Goal: Task Accomplishment & Management: Use online tool/utility

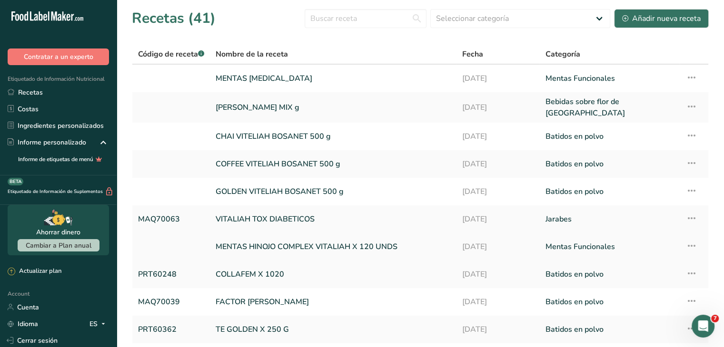
click at [266, 243] on link "MENTAS HINOJO COMPLEX VITALIAH X 120 UNDS" at bounding box center [333, 247] width 235 height 20
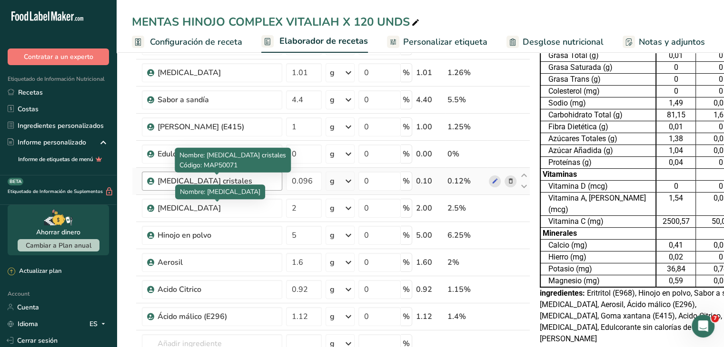
scroll to position [95, 0]
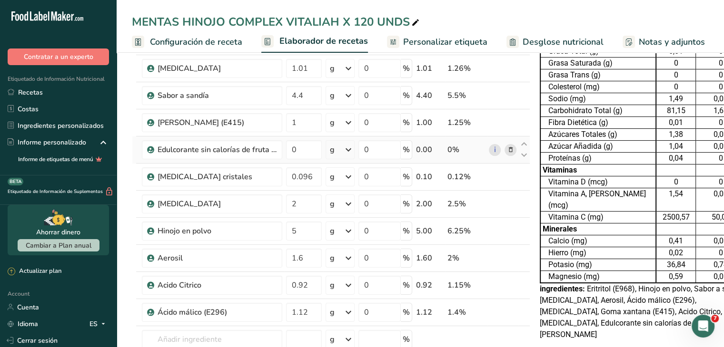
click at [508, 147] on icon at bounding box center [510, 150] width 7 height 10
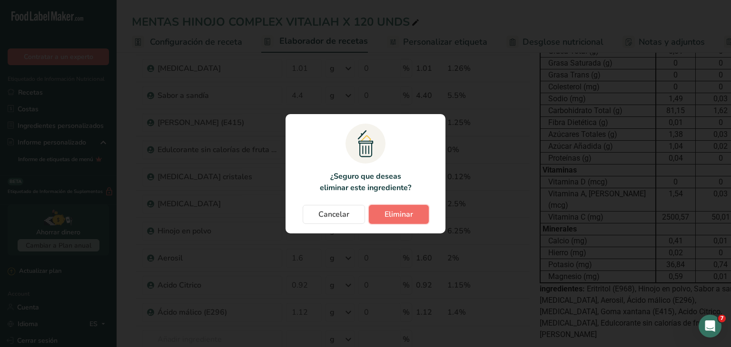
click at [393, 212] on span "Eliminar" at bounding box center [398, 214] width 29 height 11
type input "0.096"
type input "2"
type input "5"
type input "1.6"
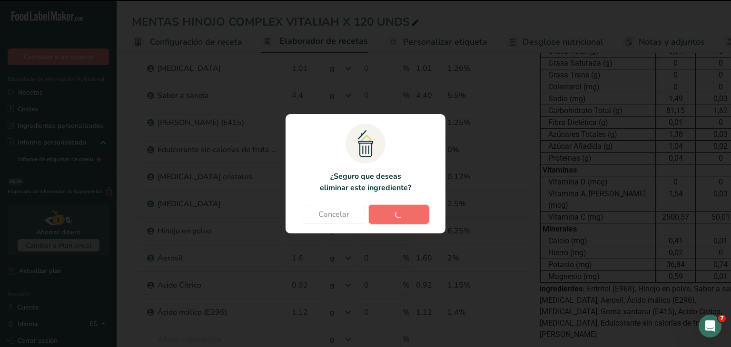
type input "0.92"
type input "1.12"
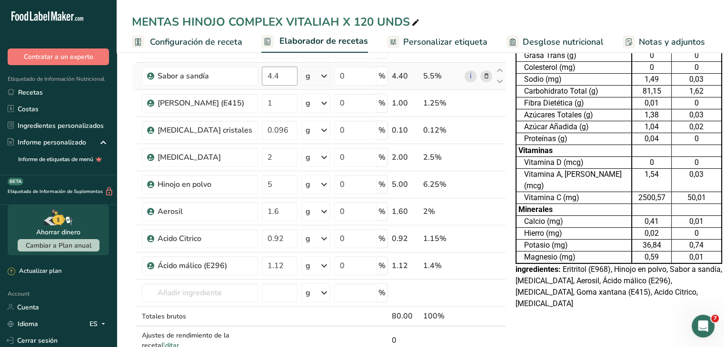
scroll to position [143, 0]
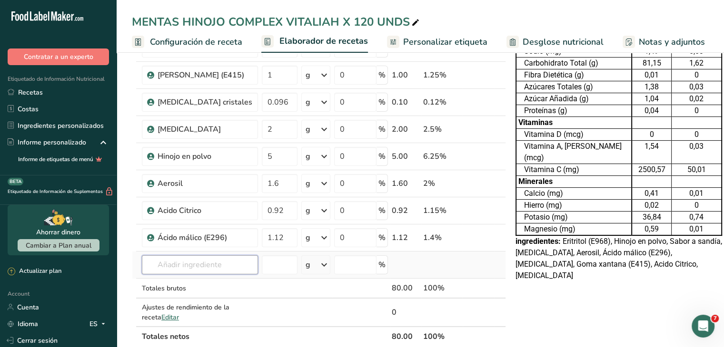
click at [172, 268] on input "text" at bounding box center [200, 265] width 116 height 19
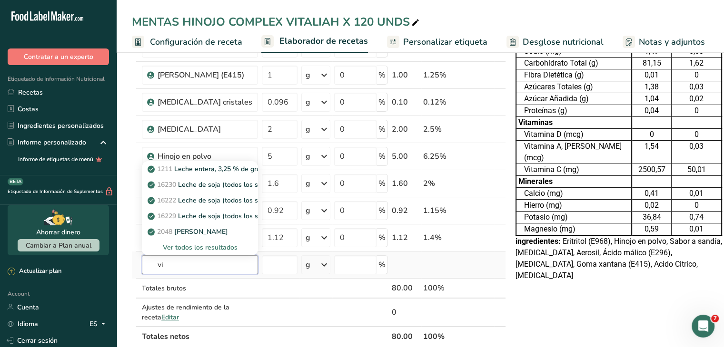
type input "v"
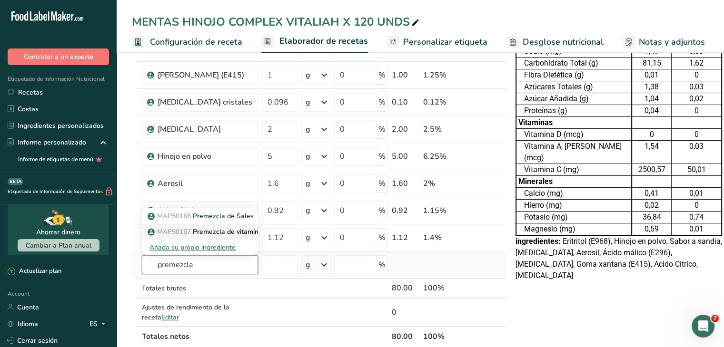
type input "premezcla"
click at [208, 231] on p "MAP50167 Premezcla de vitaminas" at bounding box center [207, 232] width 116 height 10
type input "Premezcla de vitaminas"
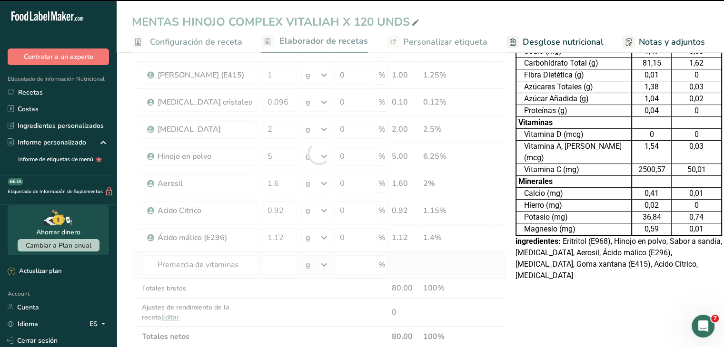
type input "0"
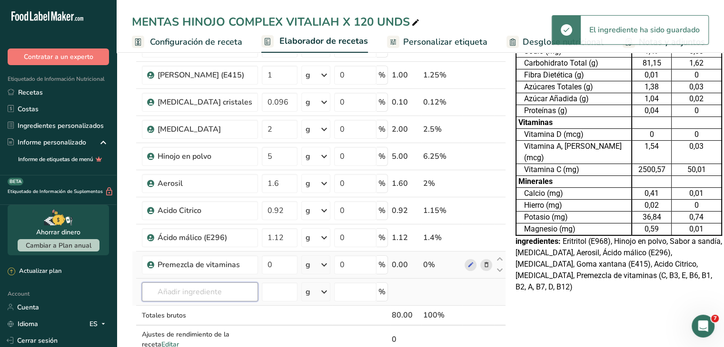
click at [214, 286] on input "text" at bounding box center [200, 292] width 116 height 19
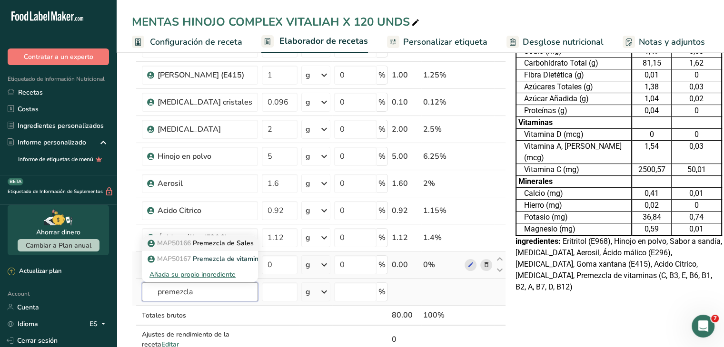
type input "premezcla"
click at [200, 246] on p "MAP50166 Premezcla de Sales" at bounding box center [201, 243] width 104 height 10
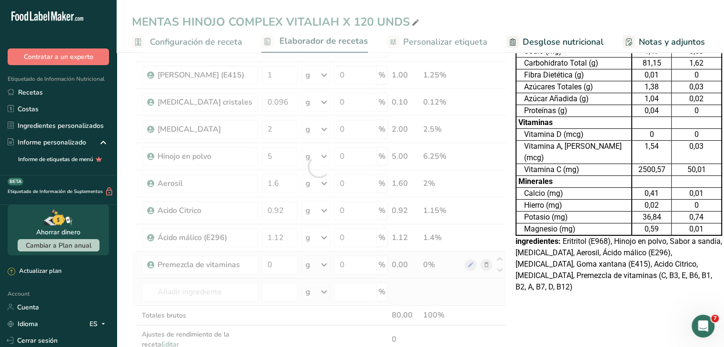
type input "Premezcla de Sales"
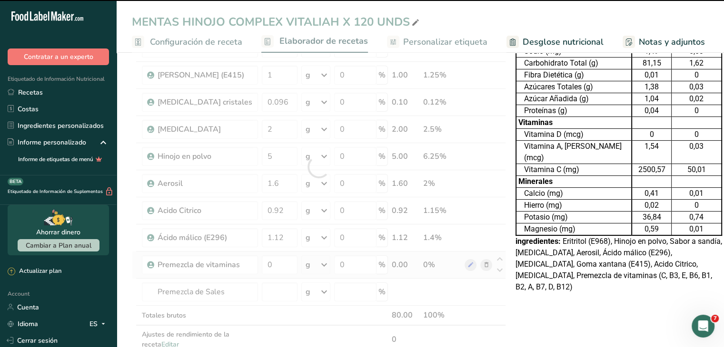
type input "0"
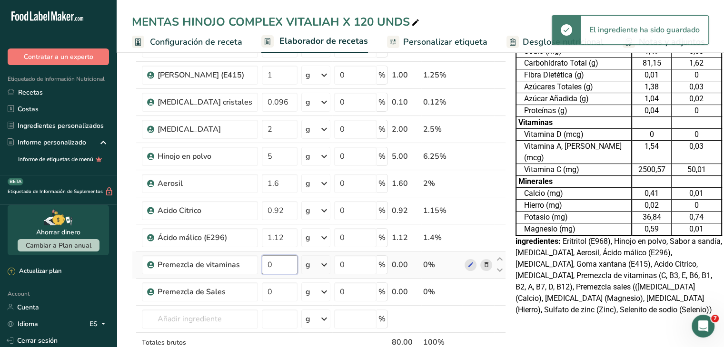
click at [275, 264] on input "0" at bounding box center [280, 265] width 36 height 19
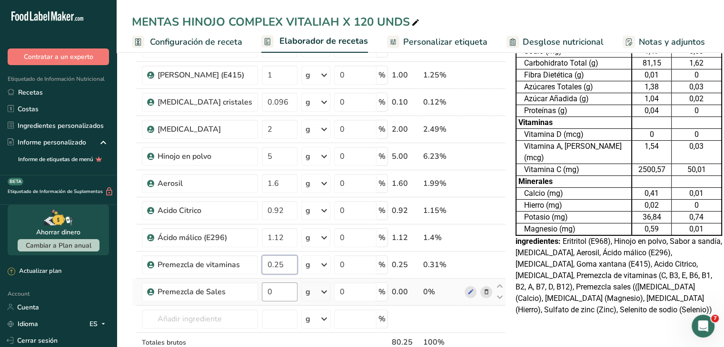
type input "0.25"
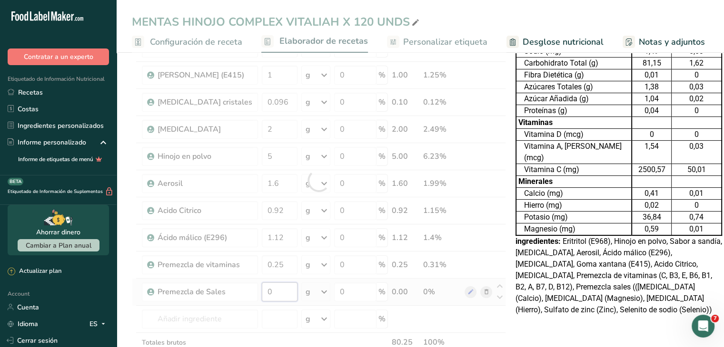
click at [263, 290] on div "Ingrediente * Cantidad * Unidad * Desperdicio * .a-a{fill:#347362;}.b-a{fill:#f…" at bounding box center [319, 180] width 374 height 441
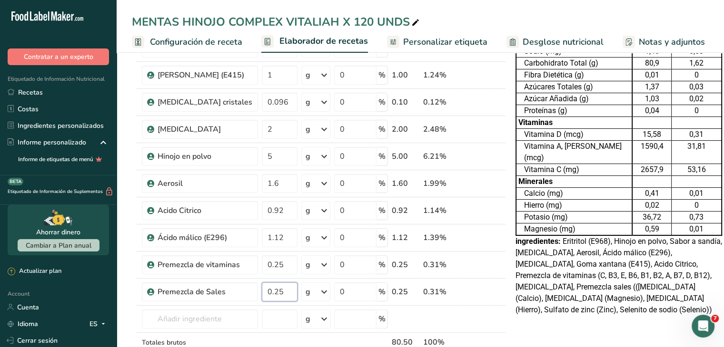
type input "0.25"
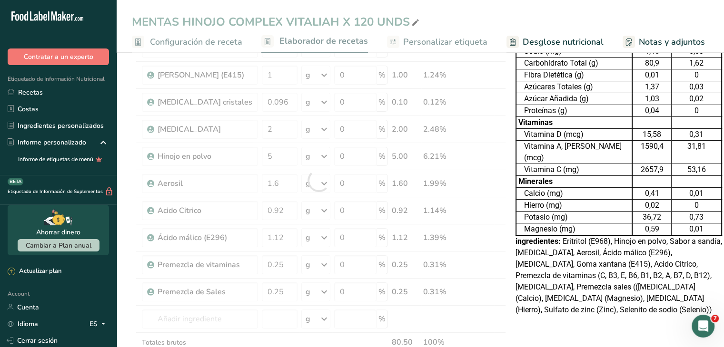
click at [557, 328] on div "Tabla de Información Nutricional 40,123 Porciones Por Envase Tamaño por ración …" at bounding box center [619, 324] width 214 height 805
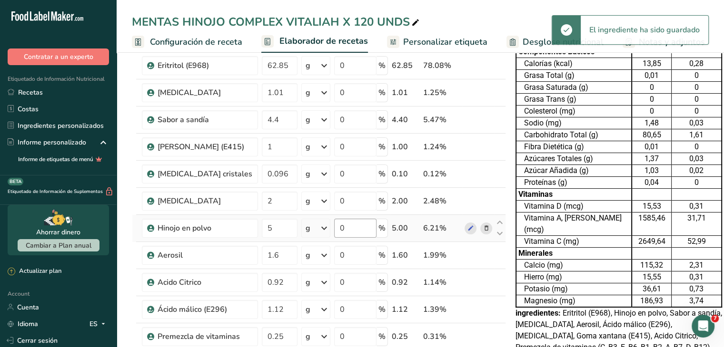
scroll to position [0, 0]
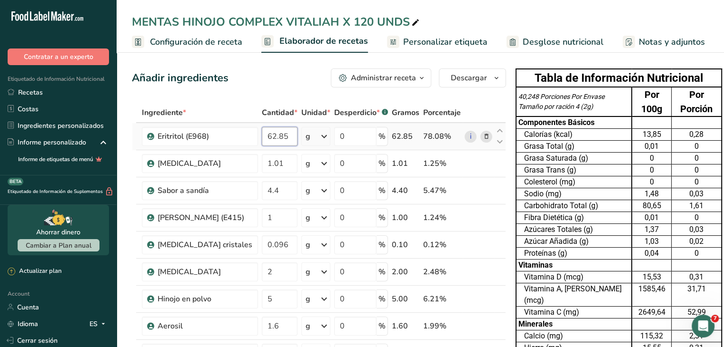
click at [269, 138] on input "62.85" at bounding box center [280, 136] width 36 height 19
type input "62.35"
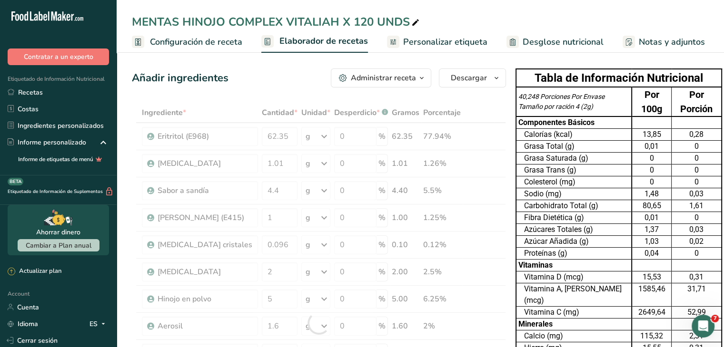
click at [249, 80] on div "Añadir ingredientes Administrar receta Eliminar receta Duplicar receta Escalar …" at bounding box center [319, 78] width 374 height 19
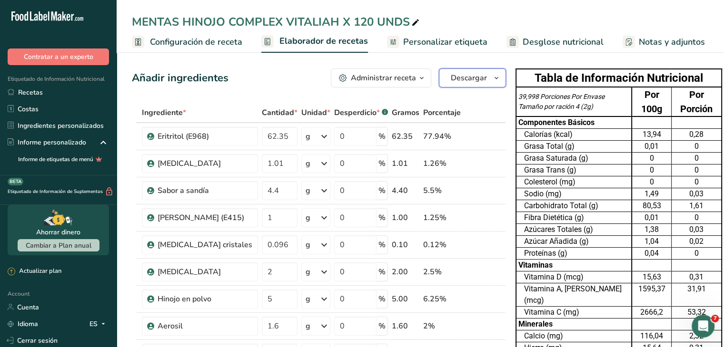
click at [492, 80] on icon "button" at bounding box center [496, 78] width 8 height 12
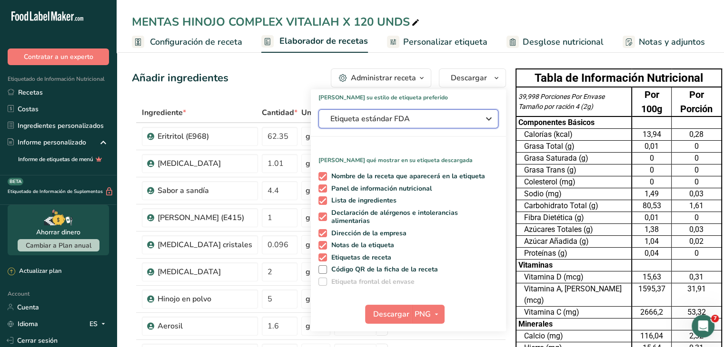
click at [457, 126] on button "Etiqueta estándar FDA" at bounding box center [408, 118] width 180 height 19
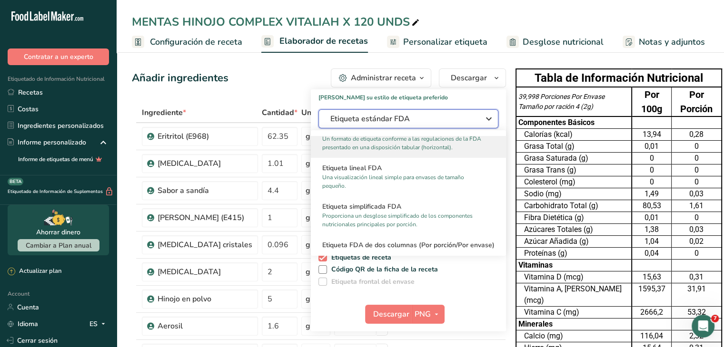
scroll to position [95, 0]
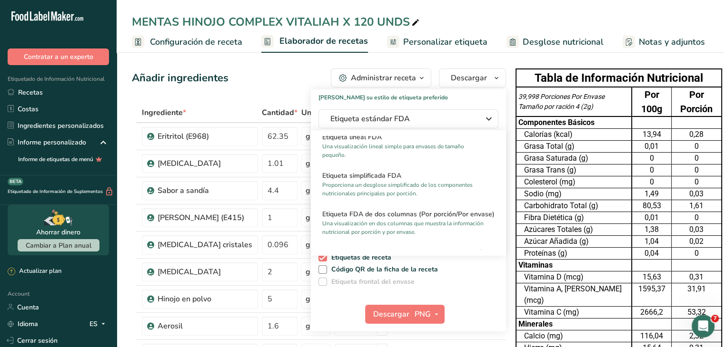
click at [471, 21] on div "MENTAS HINOJO COMPLEX VITALIAH X 120 UNDS" at bounding box center [420, 21] width 607 height 17
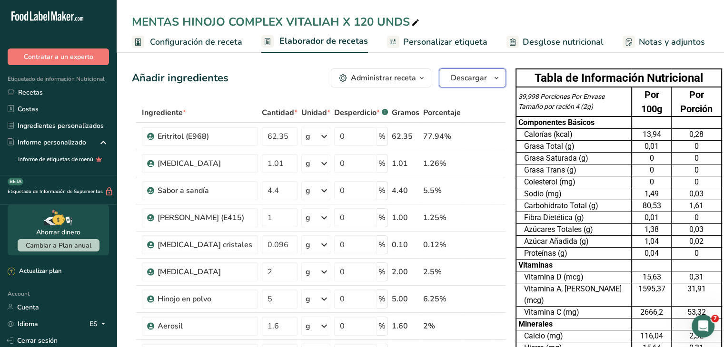
click at [469, 86] on button "Descargar" at bounding box center [472, 78] width 67 height 19
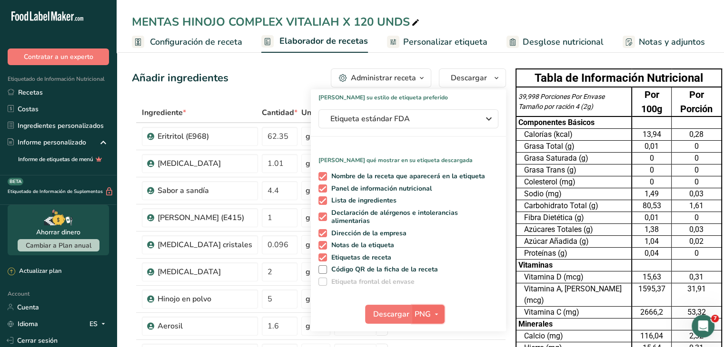
click at [433, 314] on icon "button" at bounding box center [437, 315] width 8 height 12
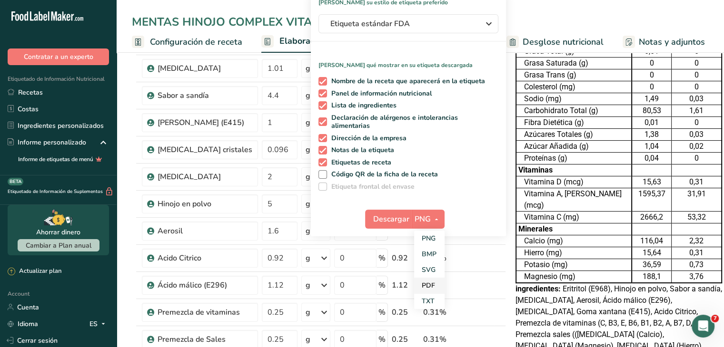
click at [420, 288] on link "PDF" at bounding box center [429, 286] width 30 height 16
click at [374, 220] on span "Descargar" at bounding box center [392, 219] width 36 height 11
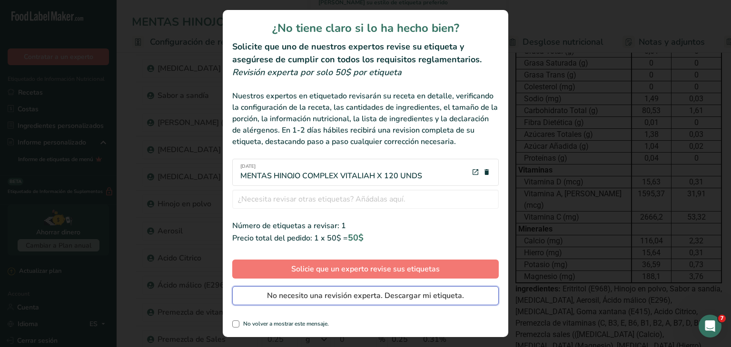
click at [361, 294] on span "No necesito una revisión experta. Descargar mi etiqueta." at bounding box center [365, 295] width 197 height 11
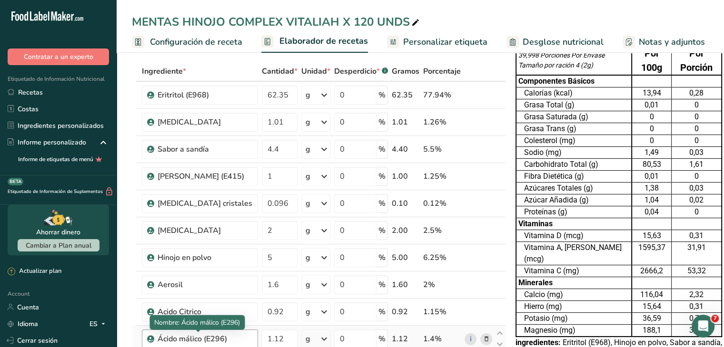
scroll to position [0, 0]
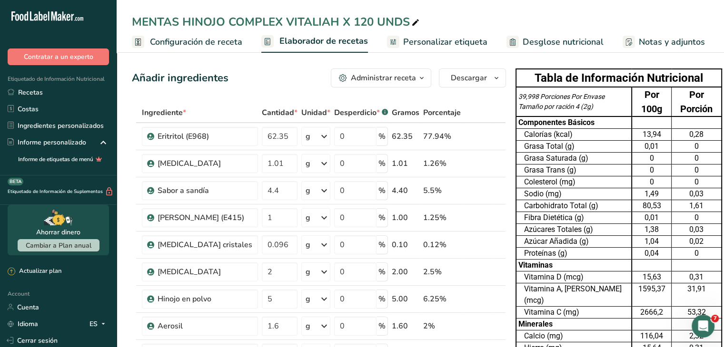
click at [423, 37] on span "Personalizar etiqueta" at bounding box center [445, 42] width 84 height 13
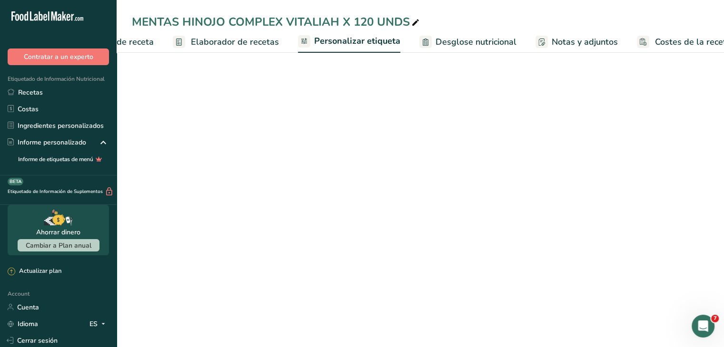
scroll to position [0, 106]
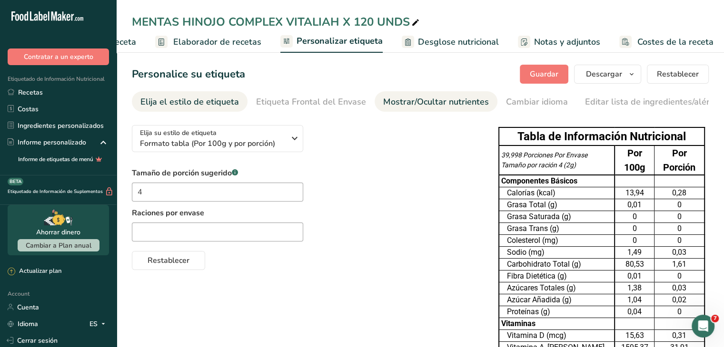
click at [387, 98] on div "Mostrar/Ocultar nutrientes" at bounding box center [436, 102] width 106 height 13
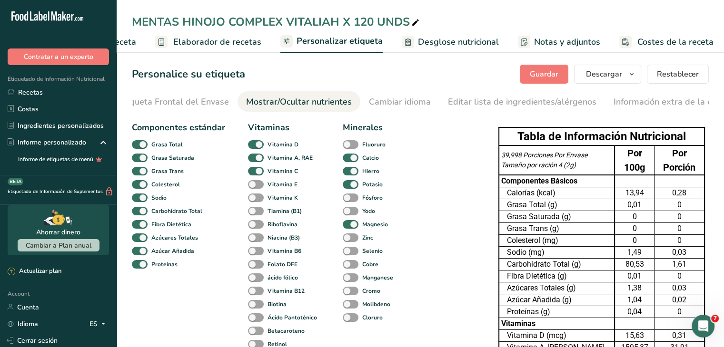
scroll to position [0, 162]
click at [255, 187] on span at bounding box center [256, 184] width 16 height 9
click at [254, 187] on input "Vitamina E" at bounding box center [251, 184] width 6 height 6
checkbox input "true"
click at [254, 198] on span at bounding box center [256, 198] width 16 height 9
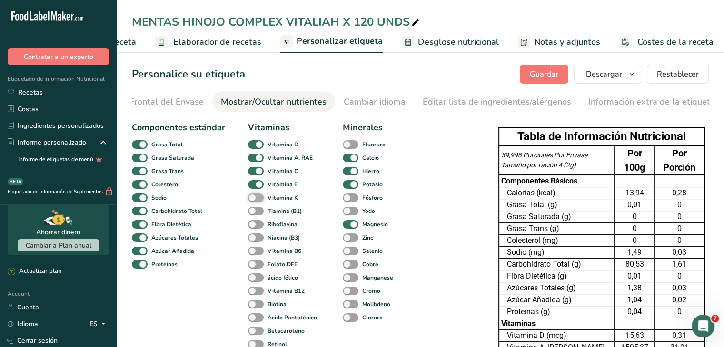
click at [254, 198] on input "Vitamina K" at bounding box center [251, 198] width 6 height 6
checkbox input "true"
click at [251, 226] on span at bounding box center [256, 224] width 16 height 9
click at [251, 226] on input "Riboflavina" at bounding box center [251, 224] width 6 height 6
checkbox input "true"
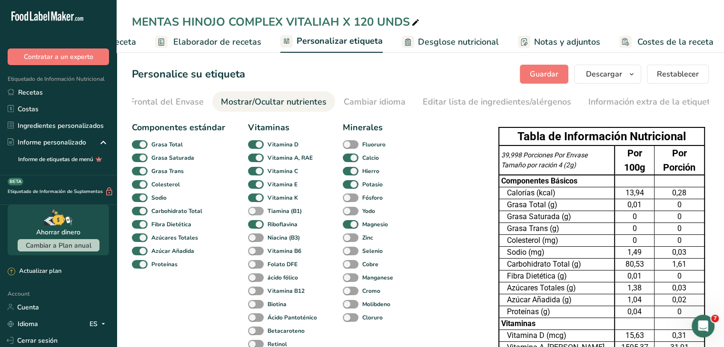
click at [253, 216] on span at bounding box center [256, 211] width 16 height 9
click at [253, 214] on input "Tiamina (B1)" at bounding box center [251, 211] width 6 height 6
checkbox input "true"
click at [259, 241] on span at bounding box center [256, 238] width 16 height 9
click at [254, 241] on input "Niacina (B3)" at bounding box center [251, 238] width 6 height 6
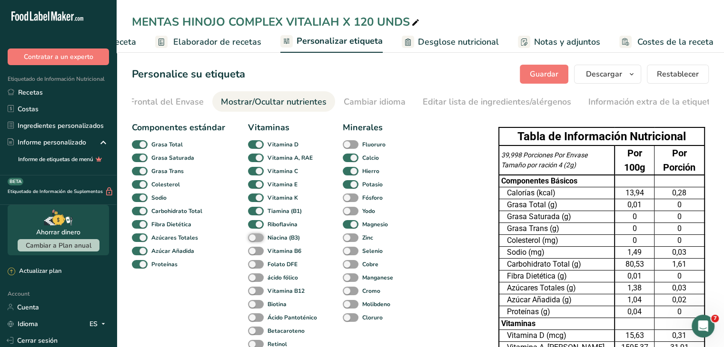
checkbox input "true"
click at [254, 256] on span at bounding box center [256, 251] width 16 height 9
click at [254, 254] on input "Vitamina B6" at bounding box center [251, 251] width 6 height 6
checkbox input "true"
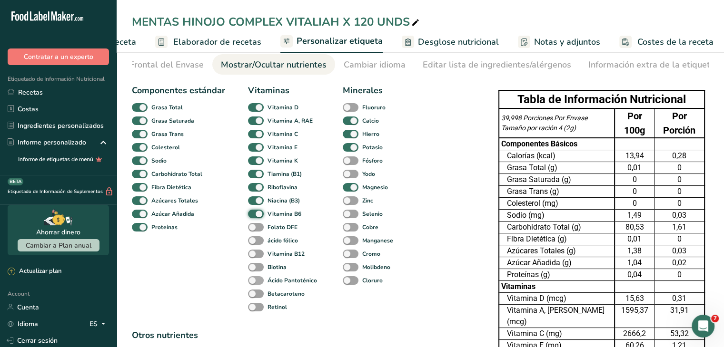
scroll to position [48, 0]
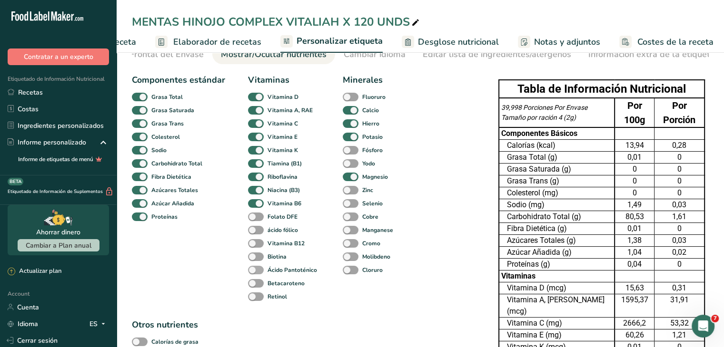
click at [253, 274] on span at bounding box center [256, 270] width 16 height 9
click at [253, 273] on input "Ácido Pantoténico" at bounding box center [251, 270] width 6 height 6
checkbox input "true"
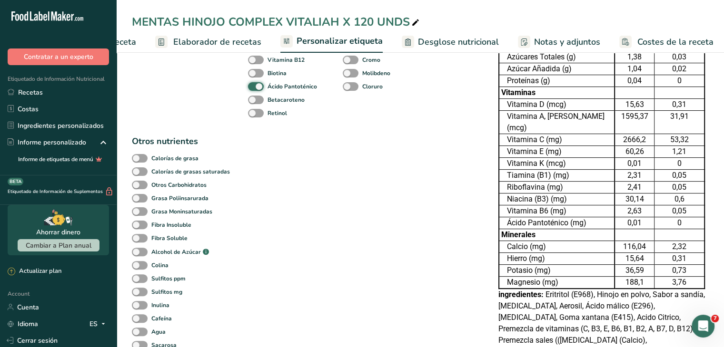
scroll to position [285, 0]
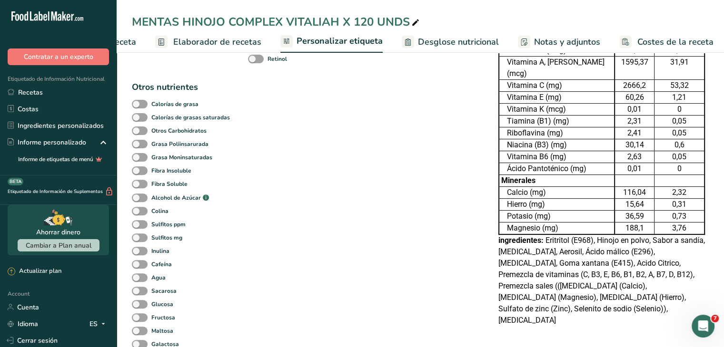
click at [429, 183] on div "Componentes estándar Grasa Total Grasa Saturada Grasa Trans Colesterol Sodio Ca…" at bounding box center [305, 117] width 347 height 563
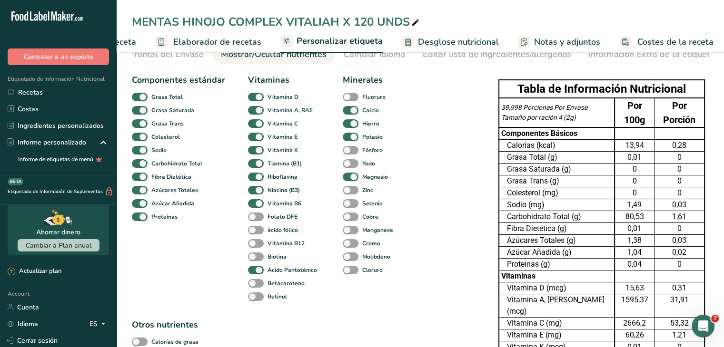
scroll to position [0, 0]
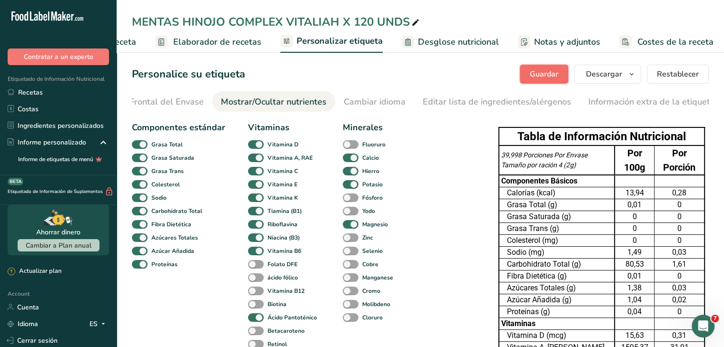
click at [555, 70] on span "Guardar" at bounding box center [544, 74] width 29 height 11
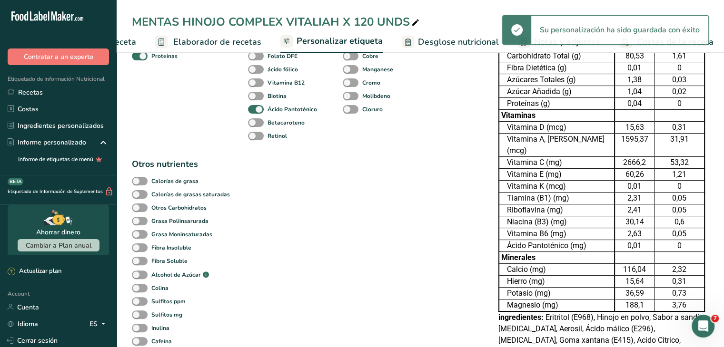
scroll to position [238, 0]
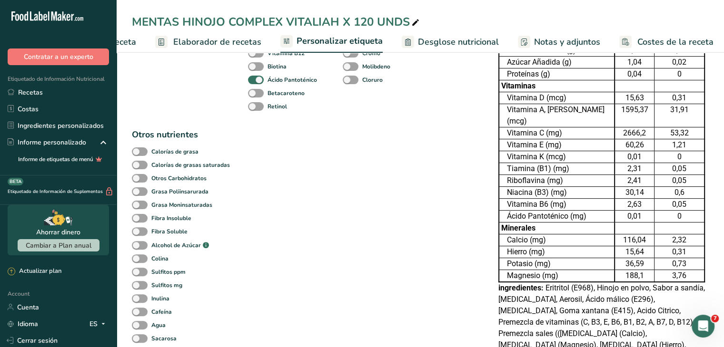
click at [182, 42] on span "Elaborador de recetas" at bounding box center [217, 42] width 88 height 13
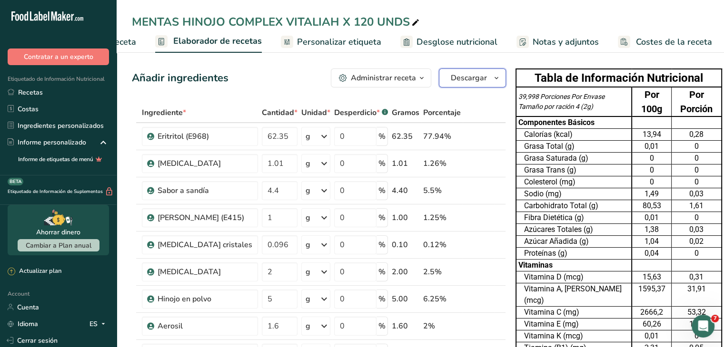
click at [471, 84] on button "Descargar" at bounding box center [472, 78] width 67 height 19
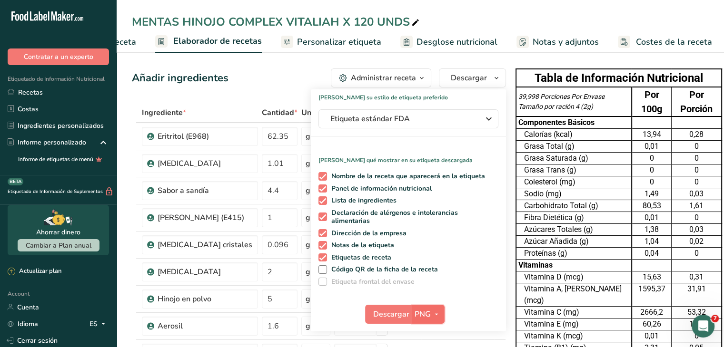
click at [414, 314] on span "PNG" at bounding box center [422, 314] width 16 height 11
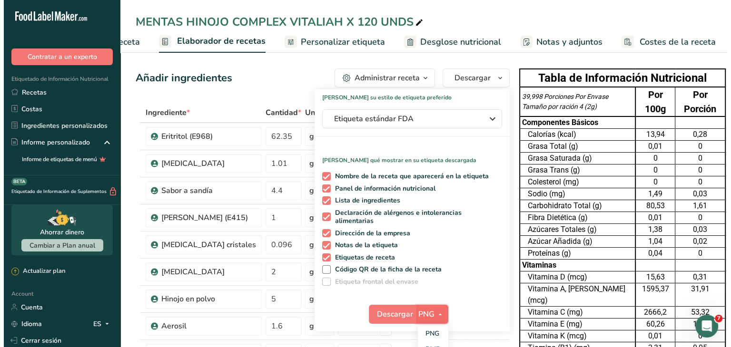
scroll to position [95, 0]
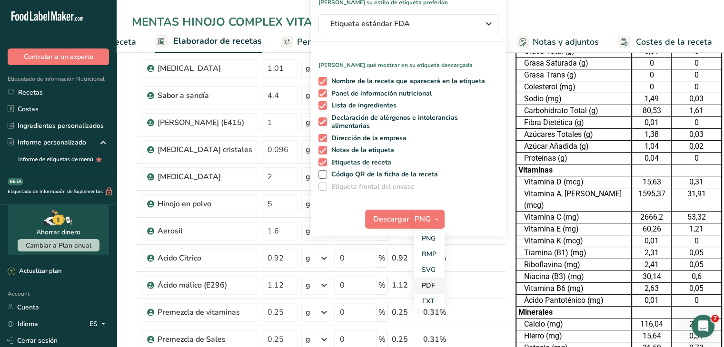
click at [414, 288] on link "PDF" at bounding box center [429, 286] width 30 height 16
click at [374, 220] on span "Descargar" at bounding box center [392, 219] width 36 height 11
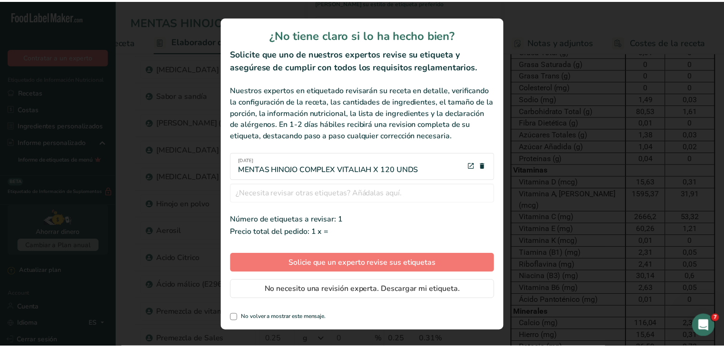
scroll to position [0, 99]
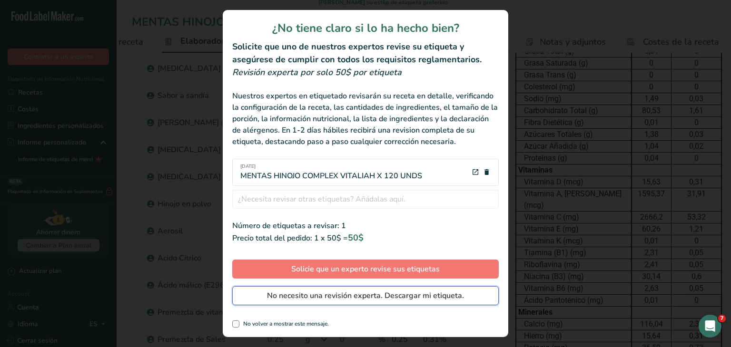
click at [357, 290] on span "No necesito una revisión experta. Descargar mi etiqueta." at bounding box center [365, 295] width 197 height 11
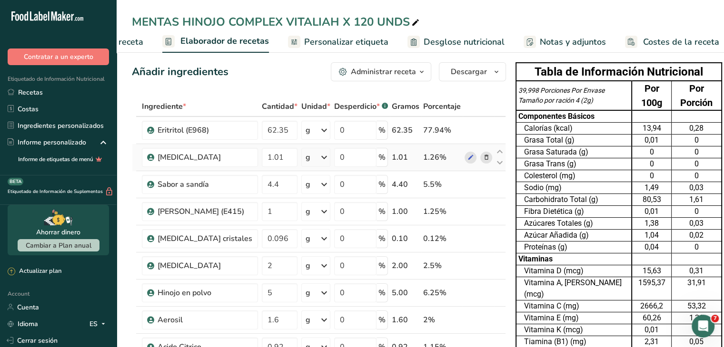
scroll to position [0, 0]
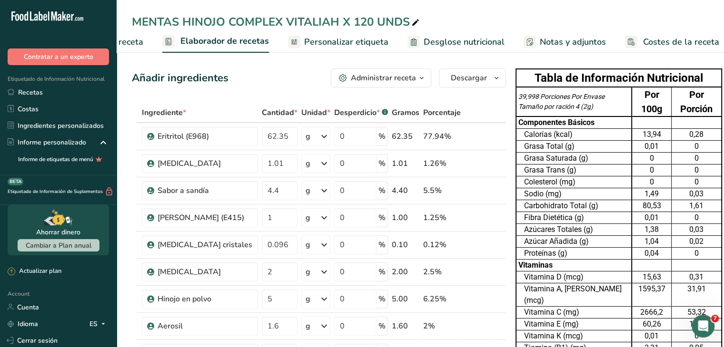
click at [418, 79] on icon "button" at bounding box center [422, 78] width 8 height 12
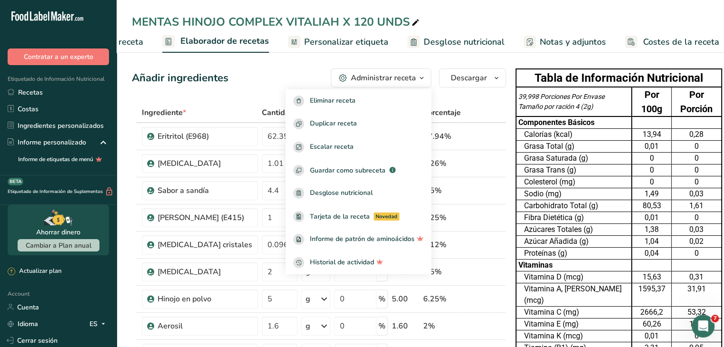
click at [337, 42] on span "Personalizar etiqueta" at bounding box center [346, 42] width 84 height 13
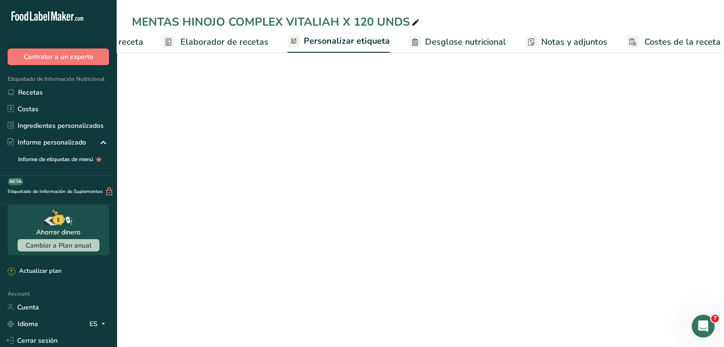
scroll to position [0, 106]
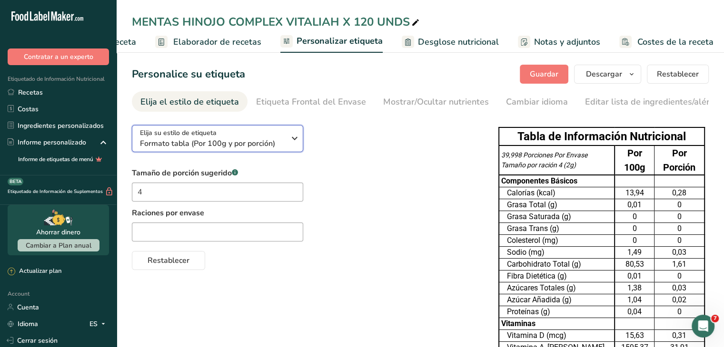
click at [299, 141] on icon "button" at bounding box center [294, 138] width 11 height 17
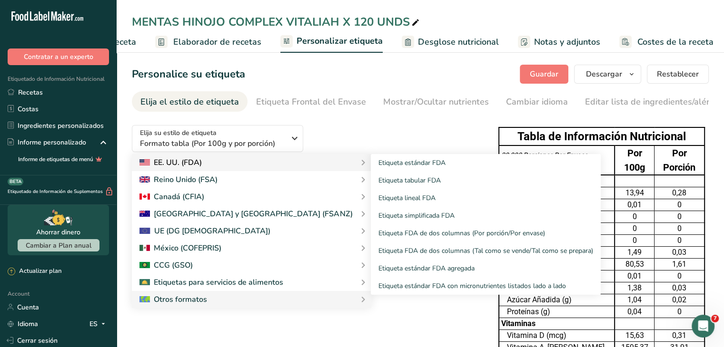
click at [262, 164] on div "EE. UU. (FDA)" at bounding box center [251, 162] width 224 height 11
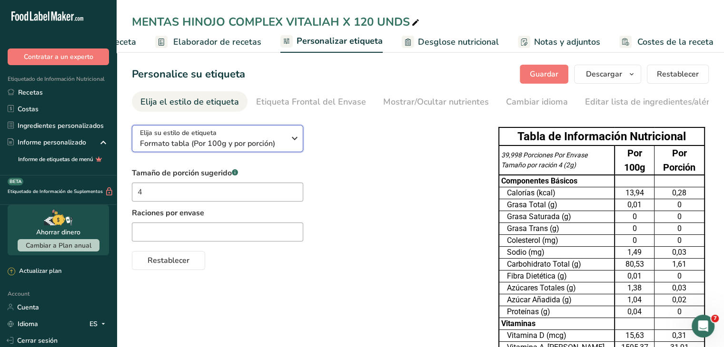
click at [275, 143] on span "Formato tabla (Por 100g y por porción)" at bounding box center [212, 143] width 145 height 11
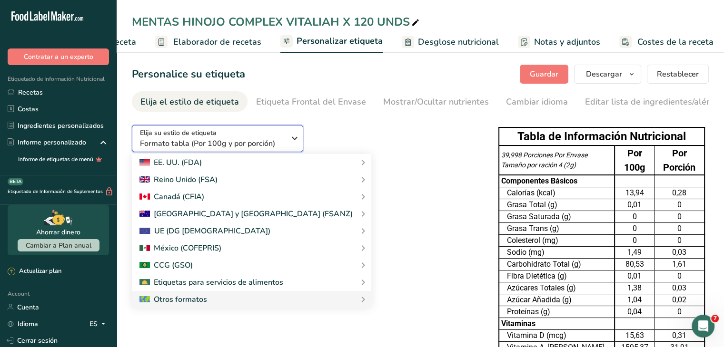
click at [259, 146] on span "Formato tabla (Por 100g y por porción)" at bounding box center [212, 143] width 145 height 11
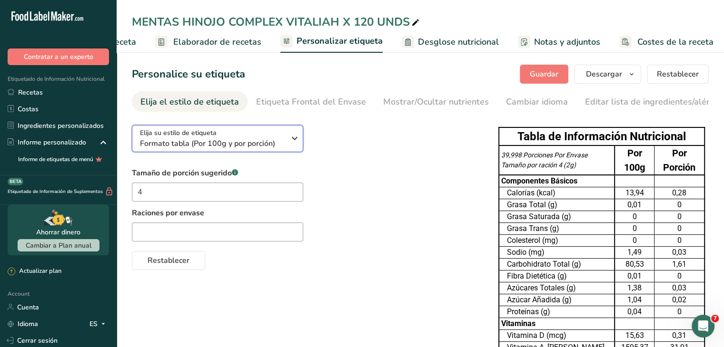
click at [226, 149] on span "Formato tabla (Por 100g y por porción)" at bounding box center [212, 143] width 145 height 11
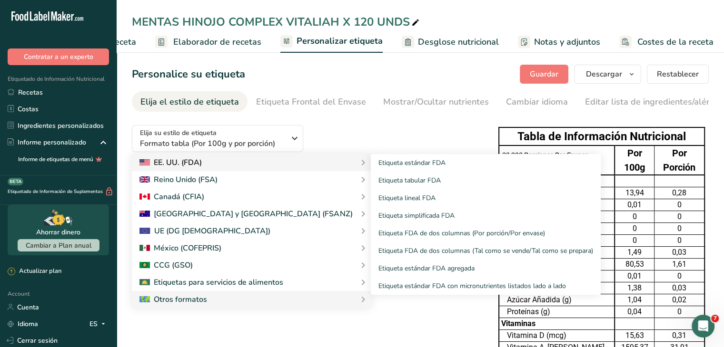
click at [214, 170] on div "EE. UU. (FDA)" at bounding box center [251, 162] width 239 height 17
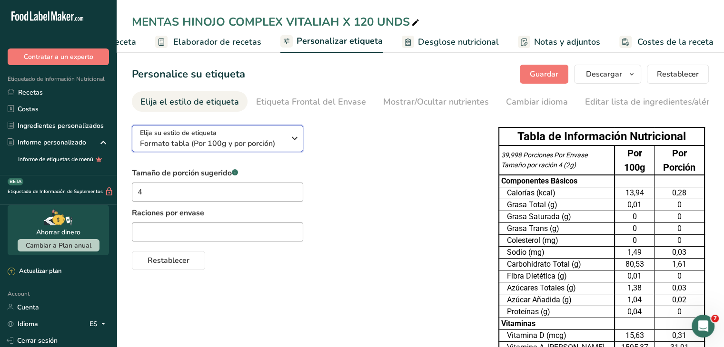
click at [223, 152] on button "Elija su estilo de etiqueta Formato tabla (Por 100g y por porción)" at bounding box center [217, 138] width 171 height 27
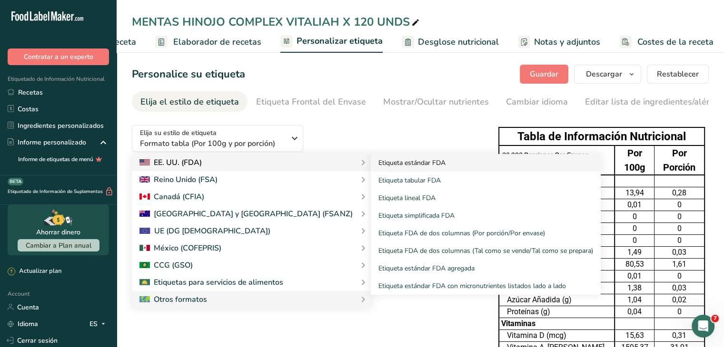
click at [371, 168] on link "Etiqueta estándar FDA" at bounding box center [486, 163] width 230 height 18
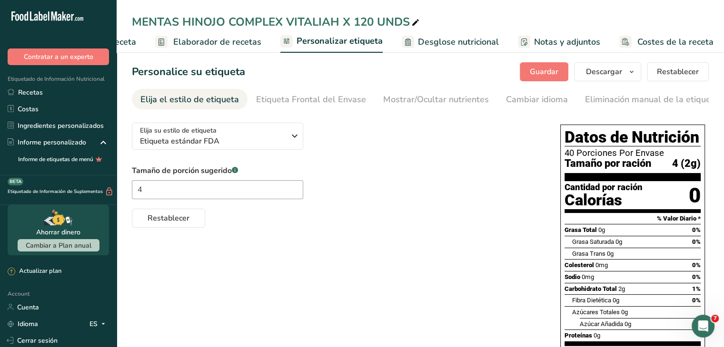
scroll to position [0, 0]
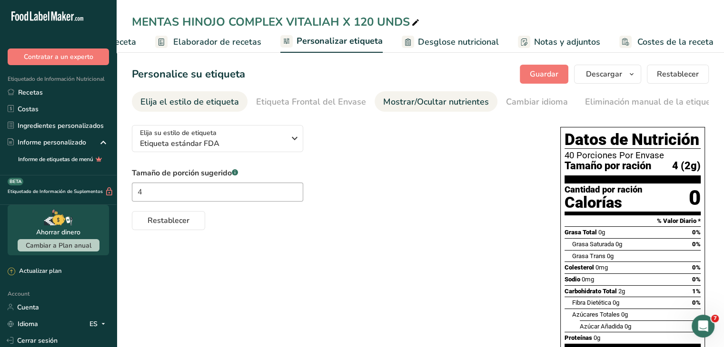
click at [389, 101] on div "Mostrar/Ocultar nutrientes" at bounding box center [436, 102] width 106 height 13
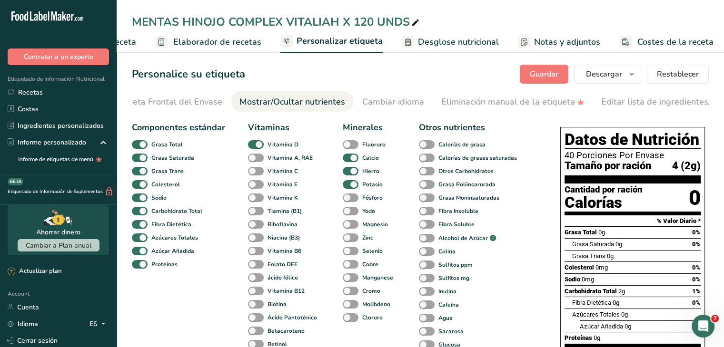
scroll to position [0, 237]
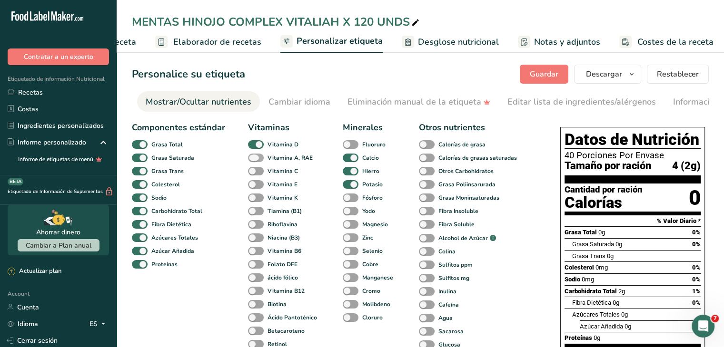
click at [252, 159] on span at bounding box center [256, 158] width 16 height 9
click at [252, 159] on input "Vitamina A, RAE" at bounding box center [251, 158] width 6 height 6
checkbox input "true"
click at [254, 174] on span at bounding box center [256, 171] width 16 height 9
click at [254, 174] on input "Vitamina C" at bounding box center [251, 171] width 6 height 6
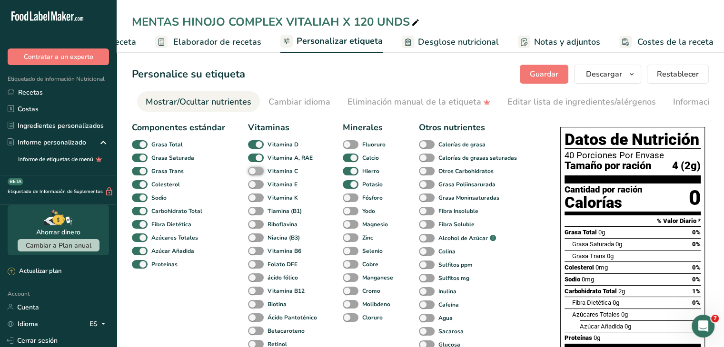
checkbox input "true"
click at [257, 189] on span at bounding box center [256, 184] width 16 height 9
click at [254, 187] on input "Vitamina E" at bounding box center [251, 184] width 6 height 6
checkbox input "true"
click at [256, 205] on div "Vitamina K" at bounding box center [257, 197] width 18 height 13
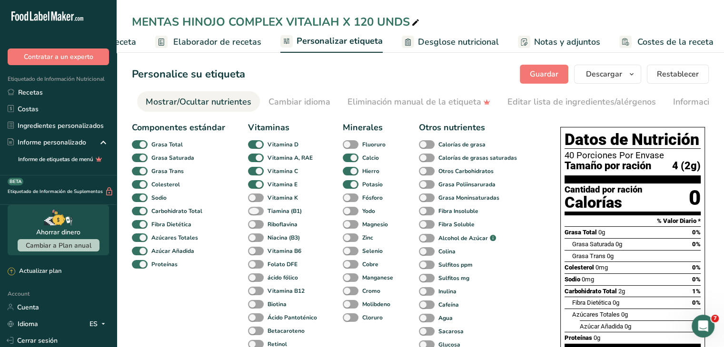
click at [256, 216] on span at bounding box center [256, 211] width 16 height 9
click at [254, 214] on input "Tiamina (B1)" at bounding box center [251, 211] width 6 height 6
checkbox input "true"
click at [254, 197] on span at bounding box center [256, 198] width 16 height 9
click at [254, 197] on input "Vitamina K" at bounding box center [251, 198] width 6 height 6
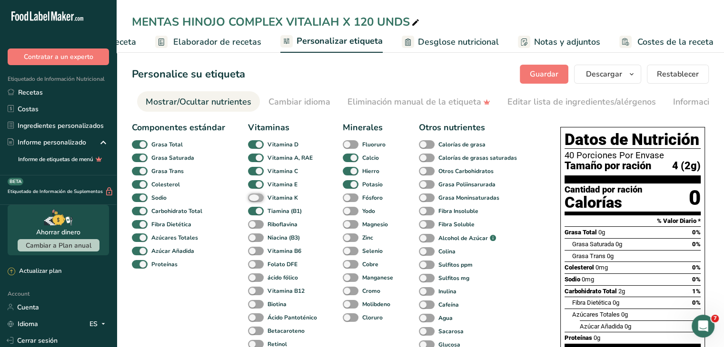
checkbox input "true"
click at [256, 225] on span at bounding box center [256, 224] width 16 height 9
click at [254, 225] on input "Riboflavina" at bounding box center [251, 224] width 6 height 6
checkbox input "true"
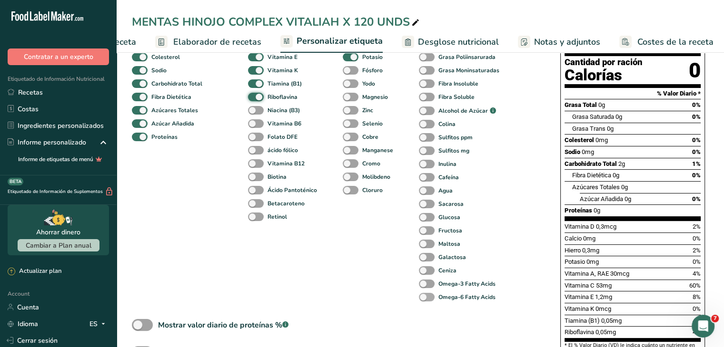
scroll to position [95, 0]
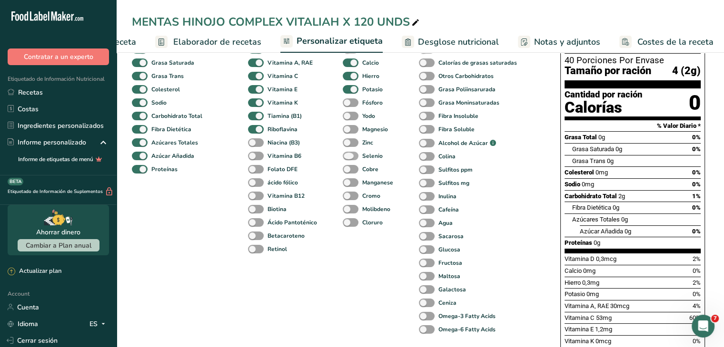
click at [348, 158] on span at bounding box center [351, 156] width 16 height 9
click at [348, 158] on input "Selenio" at bounding box center [346, 156] width 6 height 6
checkbox input "true"
click at [349, 123] on div "Yodo" at bounding box center [349, 115] width 13 height 13
click at [350, 131] on span at bounding box center [351, 129] width 16 height 9
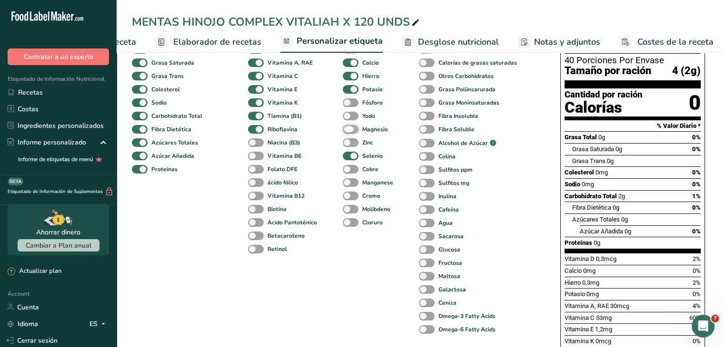
click at [349, 131] on input "Magnesio" at bounding box center [346, 129] width 6 height 6
checkbox input "true"
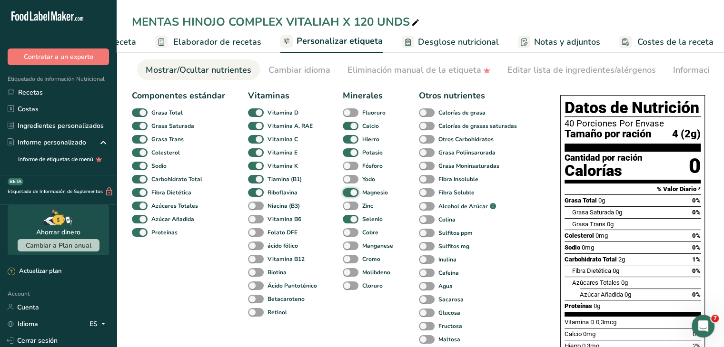
scroll to position [0, 0]
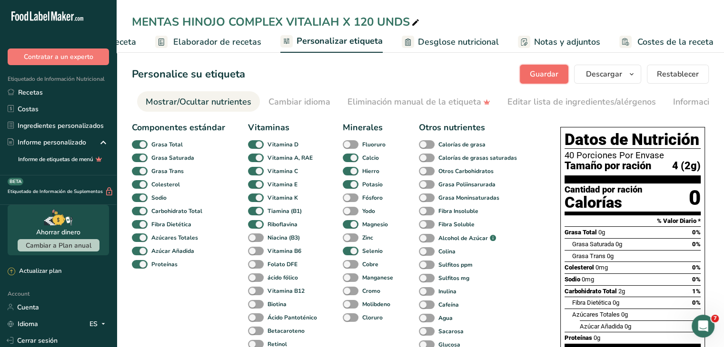
click at [538, 76] on span "Guardar" at bounding box center [544, 74] width 29 height 11
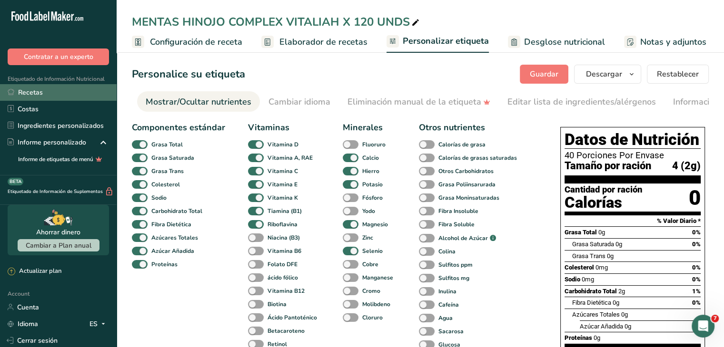
click at [39, 90] on link "Recetas" at bounding box center [58, 92] width 117 height 17
